Goal: Transaction & Acquisition: Book appointment/travel/reservation

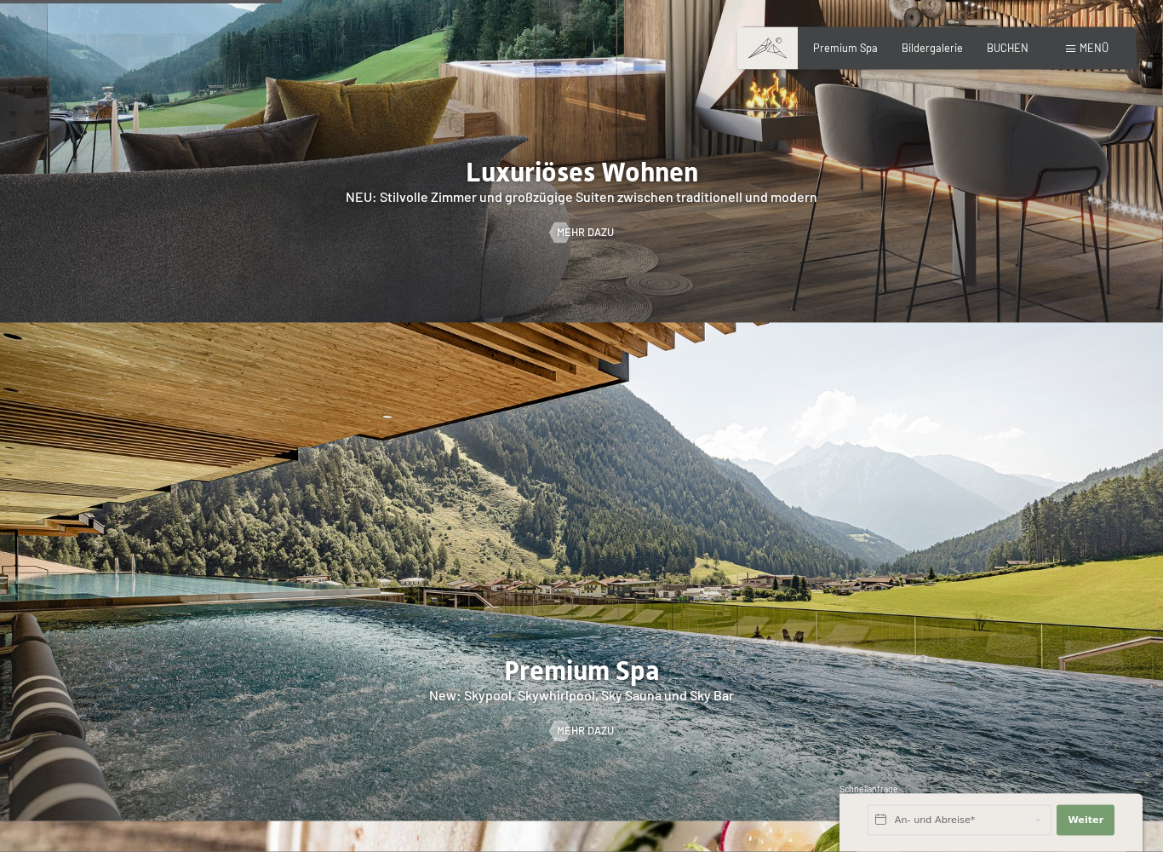
scroll to position [1757, 0]
click at [1013, 41] on div "Buchen Anfragen Premium Spa Bildergalerie BUCHEN Menü DE IT EN Gutschein Bilder…" at bounding box center [937, 48] width 344 height 15
click at [1009, 44] on span "BUCHEN" at bounding box center [1008, 45] width 42 height 14
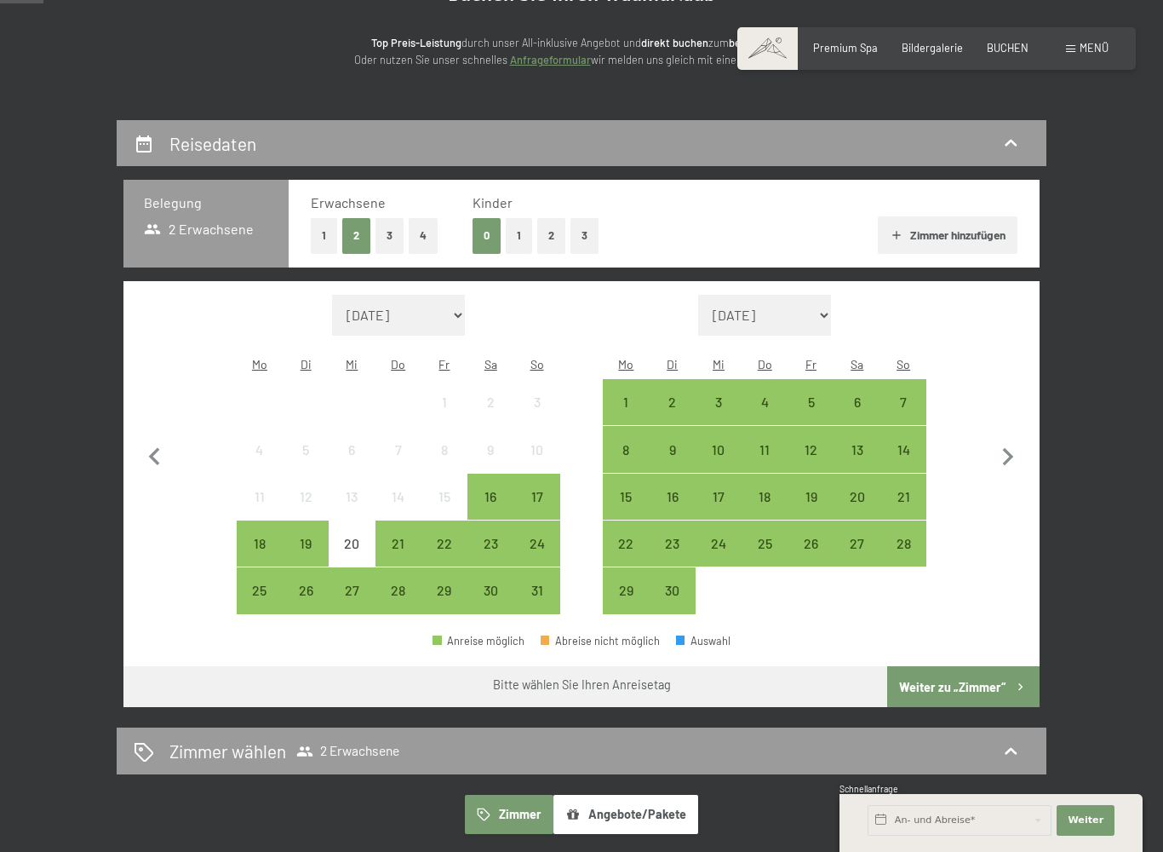
scroll to position [206, 0]
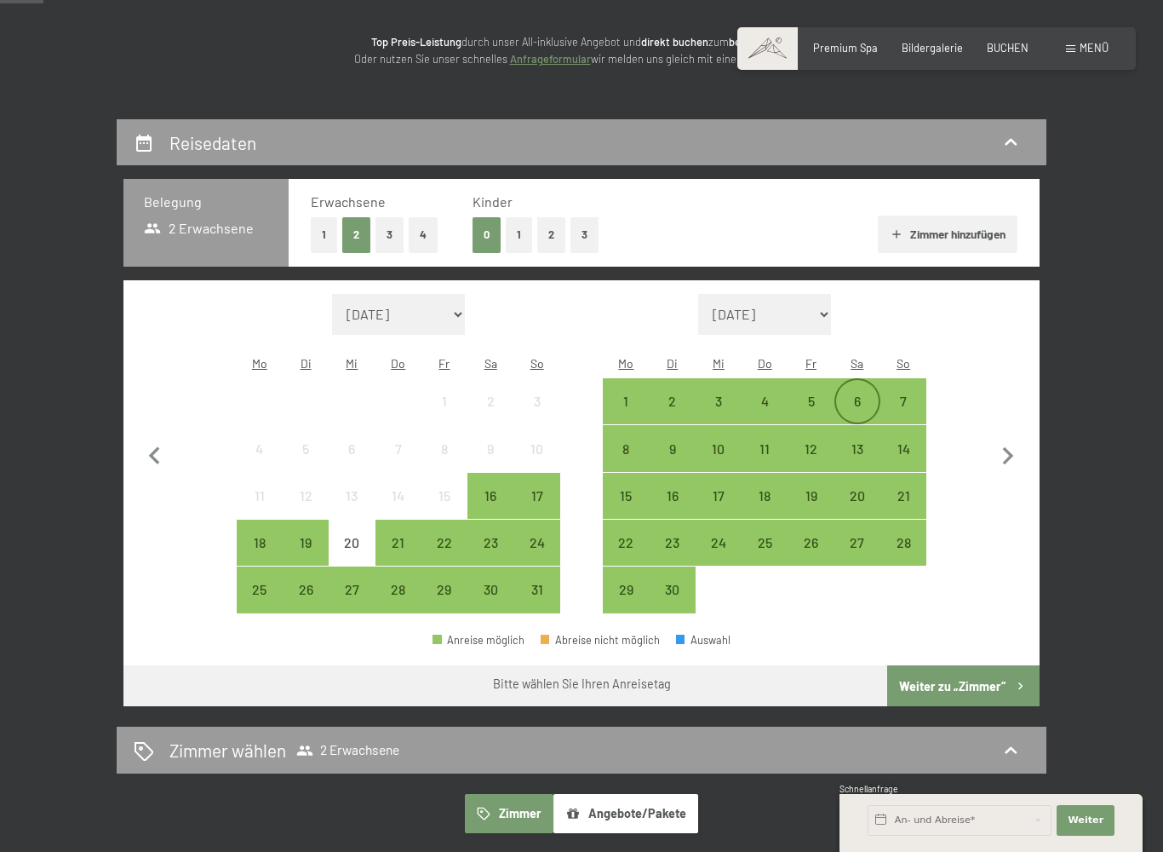
click at [864, 394] on div "6" at bounding box center [857, 415] width 43 height 43
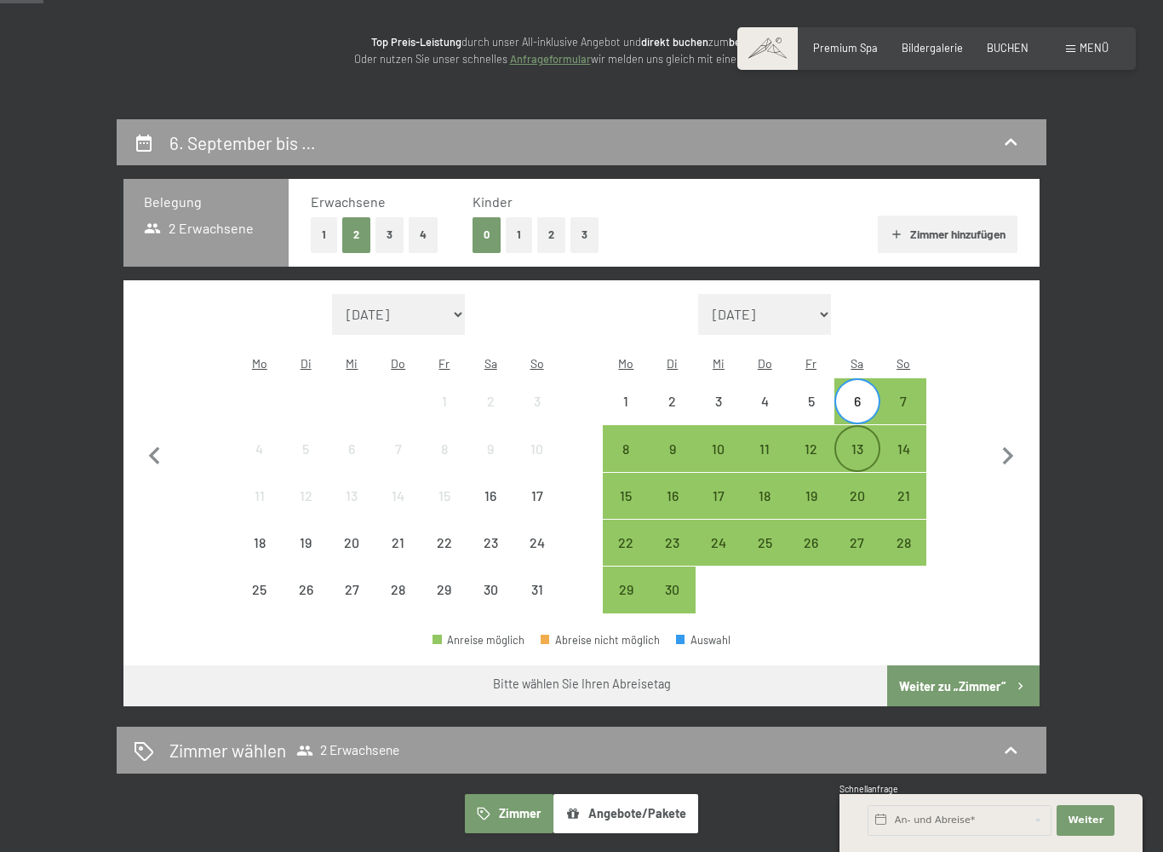
click at [864, 442] on div "13" at bounding box center [857, 463] width 43 height 43
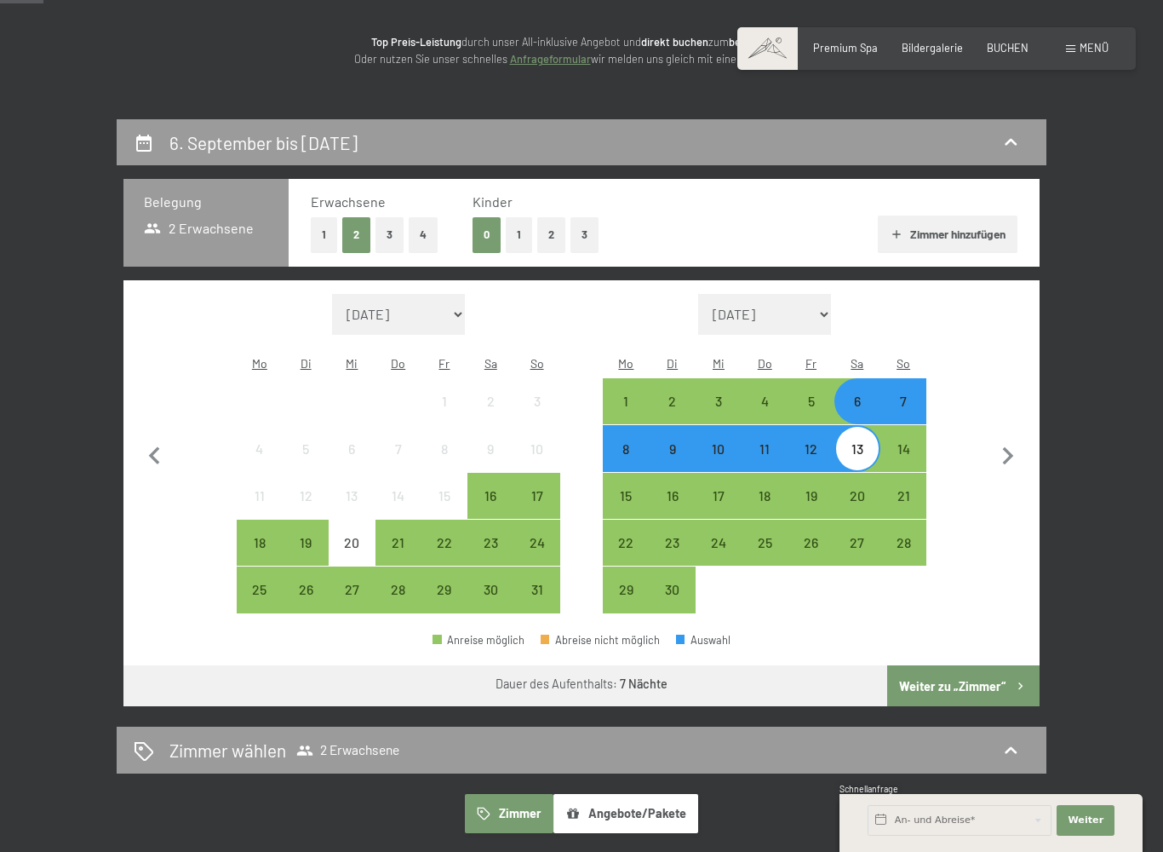
click at [609, 734] on button "Angebote/Pakete" at bounding box center [626, 813] width 145 height 39
click at [640, 734] on button "Angebote/Pakete" at bounding box center [626, 813] width 145 height 39
click at [955, 666] on button "Weiter zu „Zimmer“" at bounding box center [963, 685] width 152 height 41
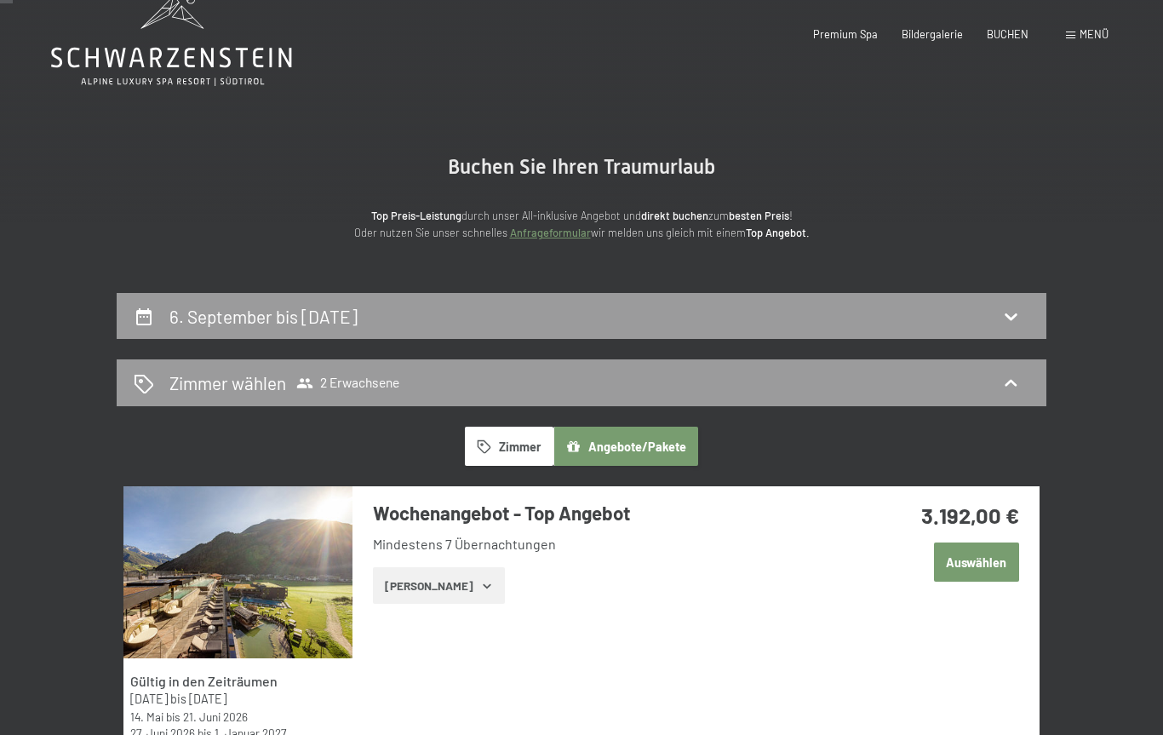
scroll to position [0, 0]
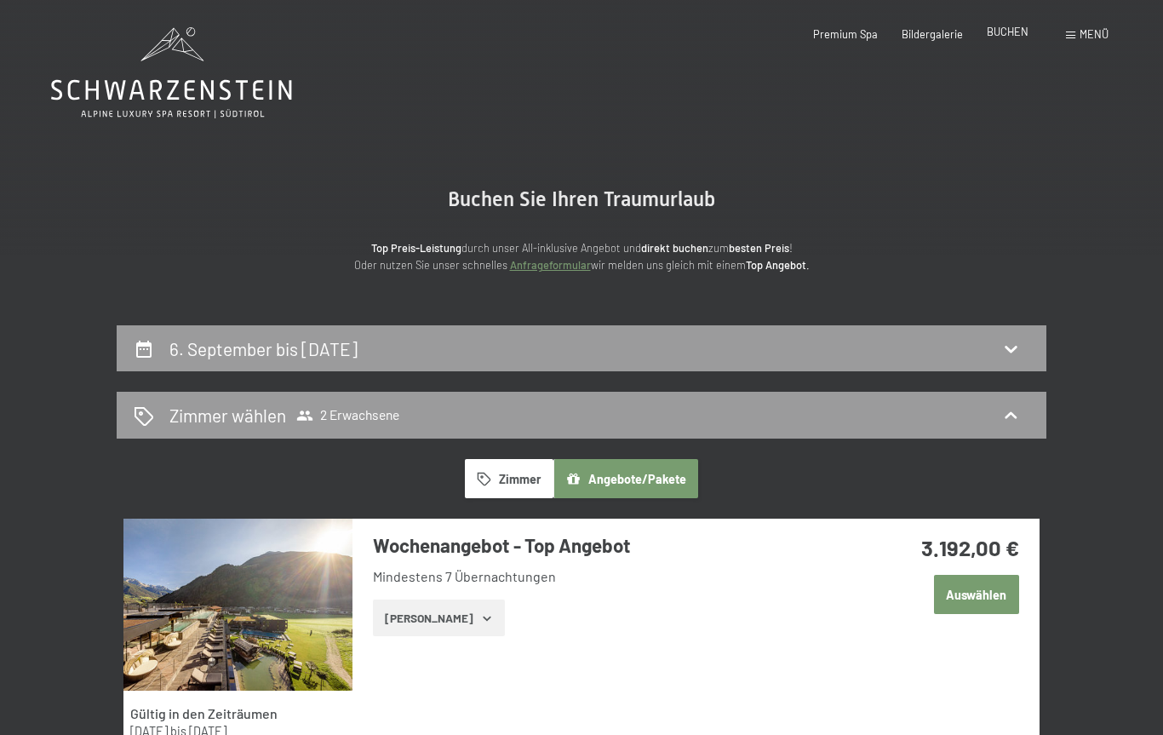
click at [1015, 36] on span "BUCHEN" at bounding box center [1008, 32] width 42 height 14
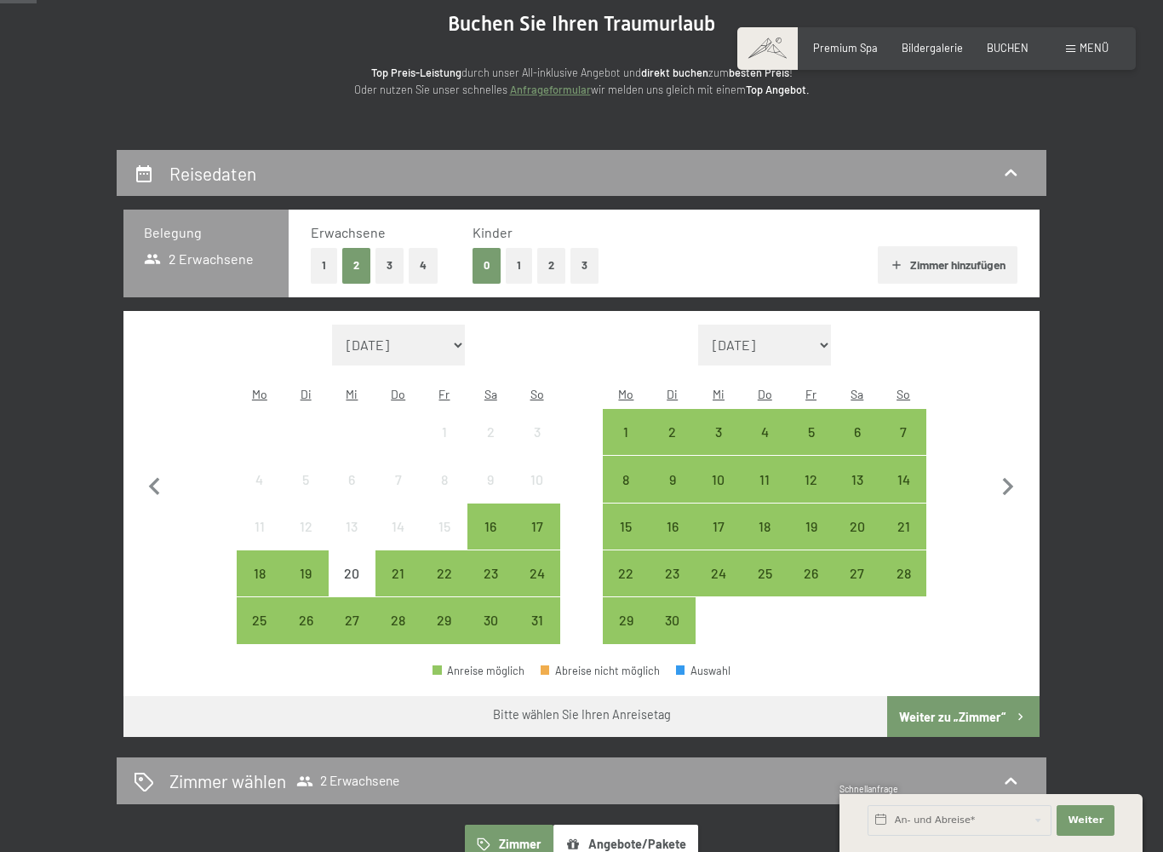
scroll to position [172, 0]
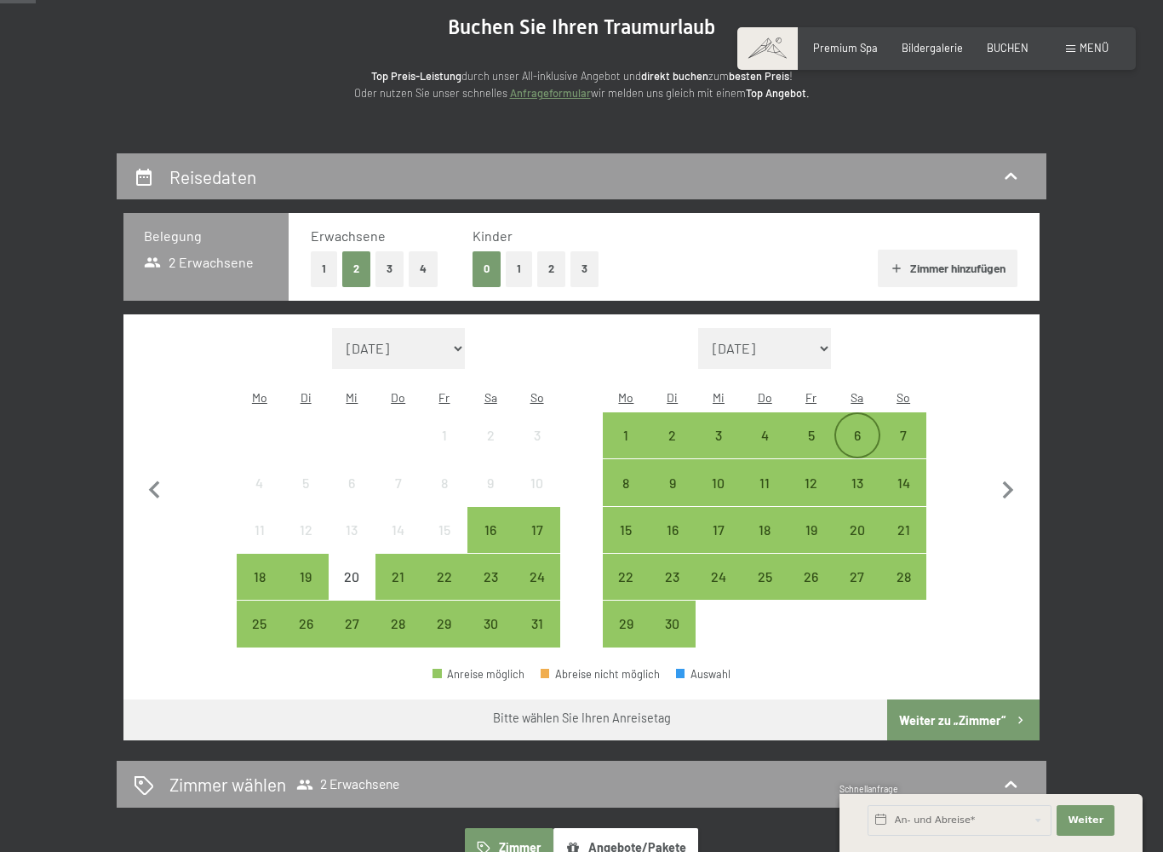
click at [862, 428] on div "6" at bounding box center [857, 449] width 43 height 43
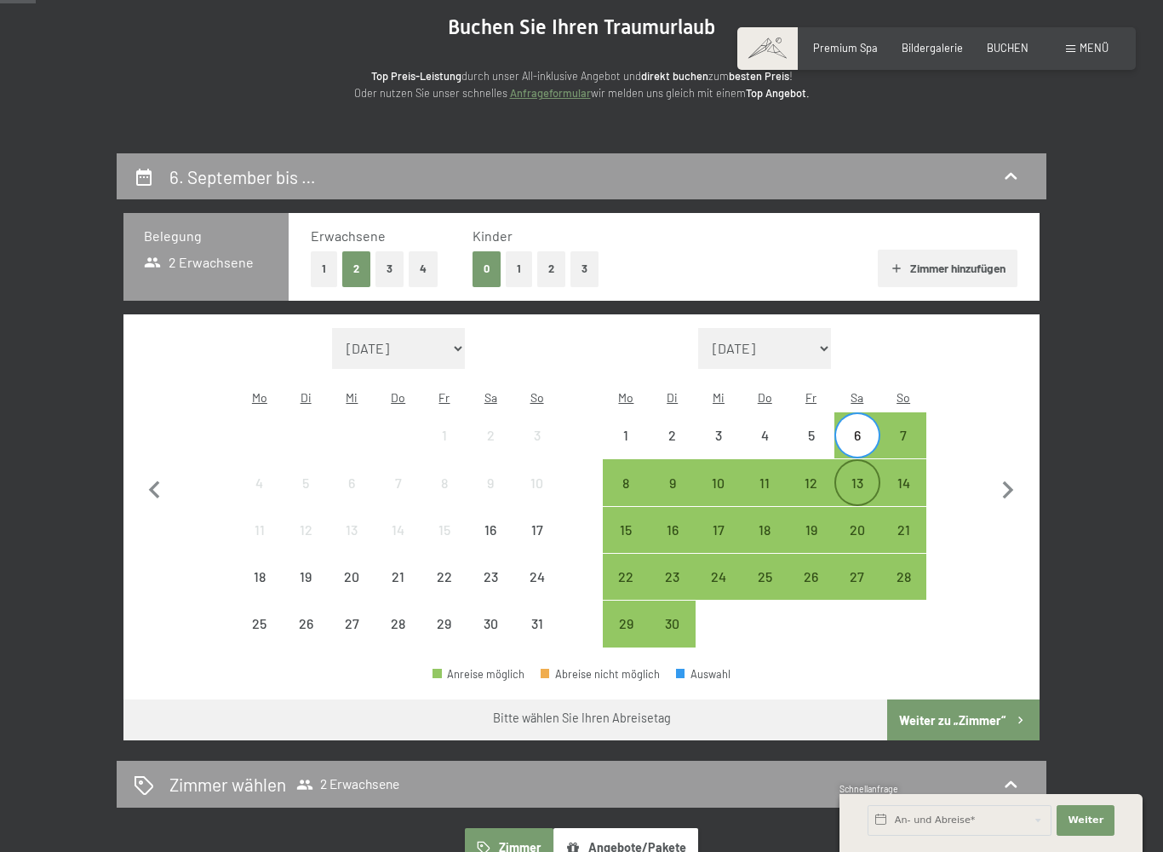
click at [862, 476] on div "13" at bounding box center [857, 497] width 43 height 43
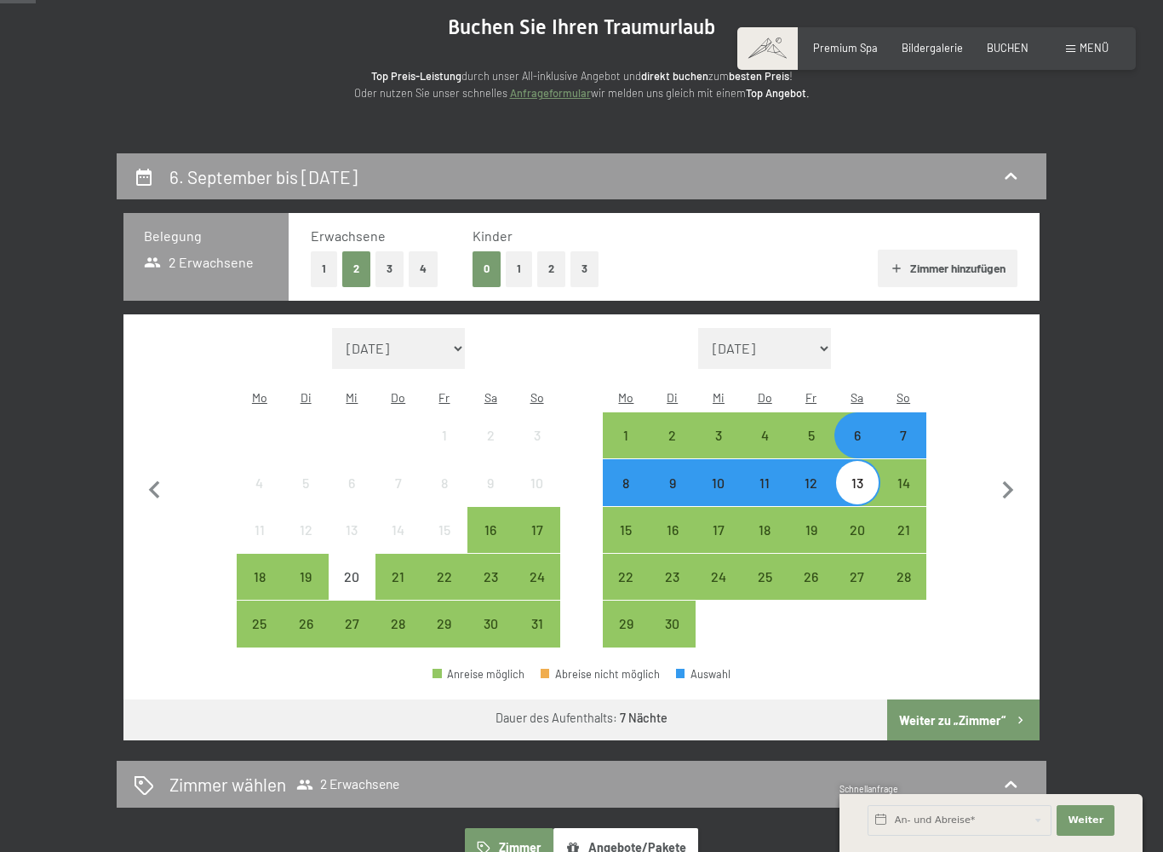
click at [968, 699] on button "Weiter zu „Zimmer“" at bounding box center [963, 719] width 152 height 41
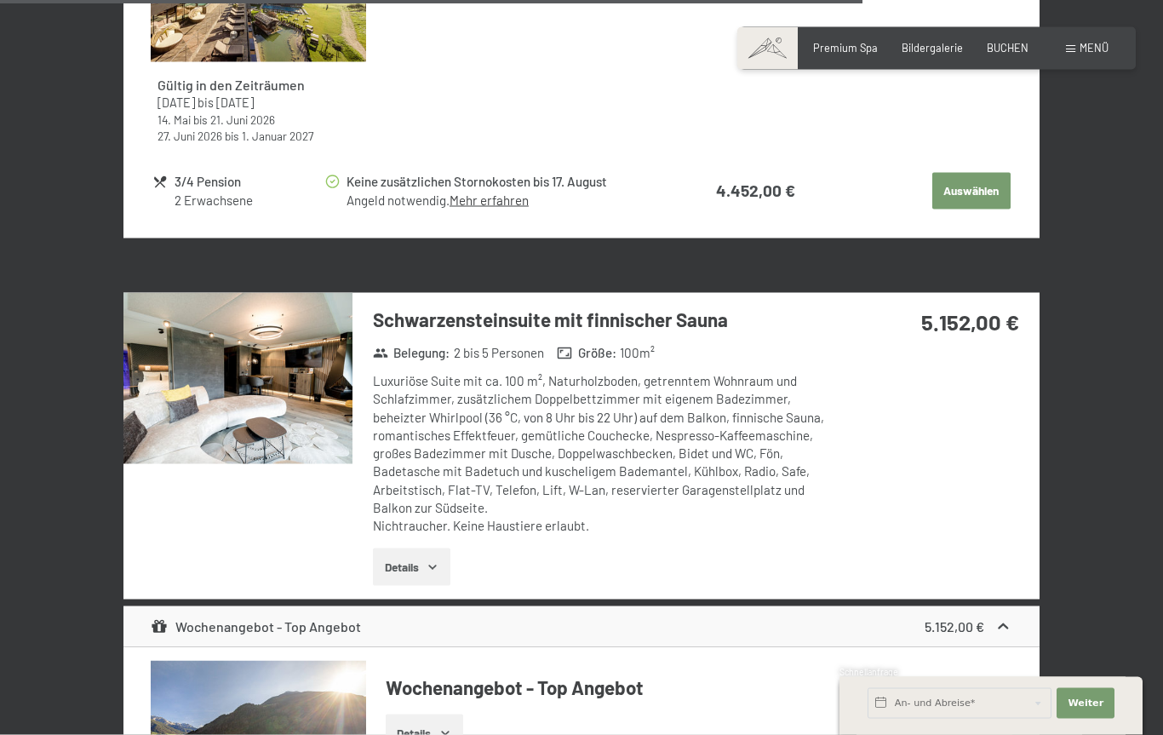
scroll to position [4563, 0]
